Goal: Task Accomplishment & Management: Complete application form

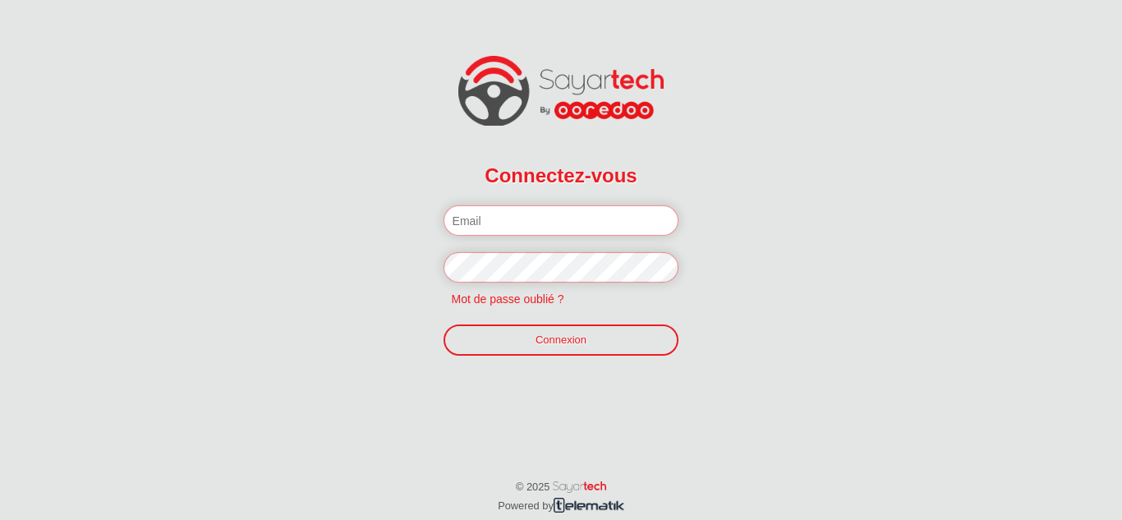
type input "[EMAIL_ADDRESS][DOMAIN_NAME]"
click at [241, 90] on link at bounding box center [561, 91] width 1122 height 70
type input "[EMAIL_ADDRESS][DOMAIN_NAME]"
click at [234, 33] on div at bounding box center [561, 63] width 1122 height 126
